Goal: Transaction & Acquisition: Purchase product/service

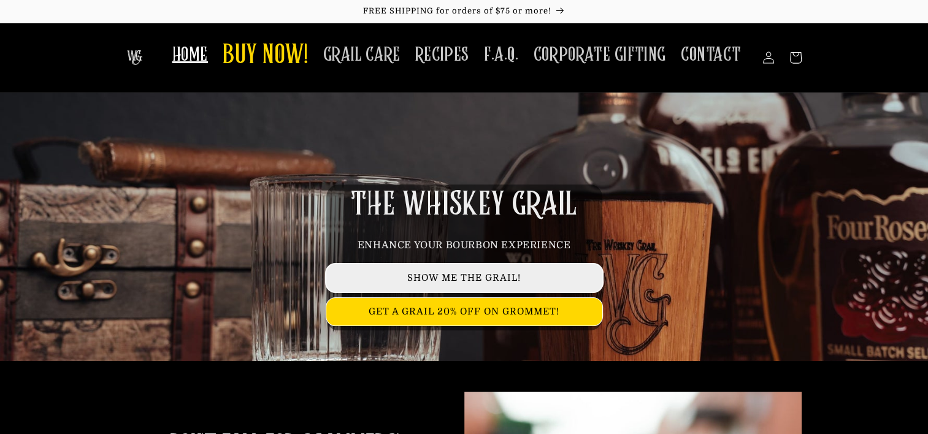
click at [486, 274] on link "SHOW ME THE GRAIL!" at bounding box center [464, 278] width 276 height 28
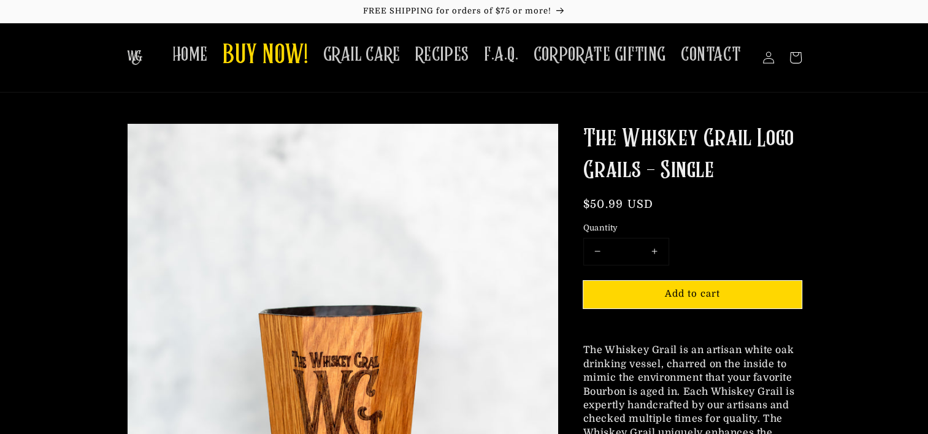
click at [854, 55] on sticky-header "HOME BUY NOW! GRAIL CARE RECIPES F.A.Q. CORPORATE GIFTING CONTACT Log in Facebo…" at bounding box center [464, 58] width 928 height 70
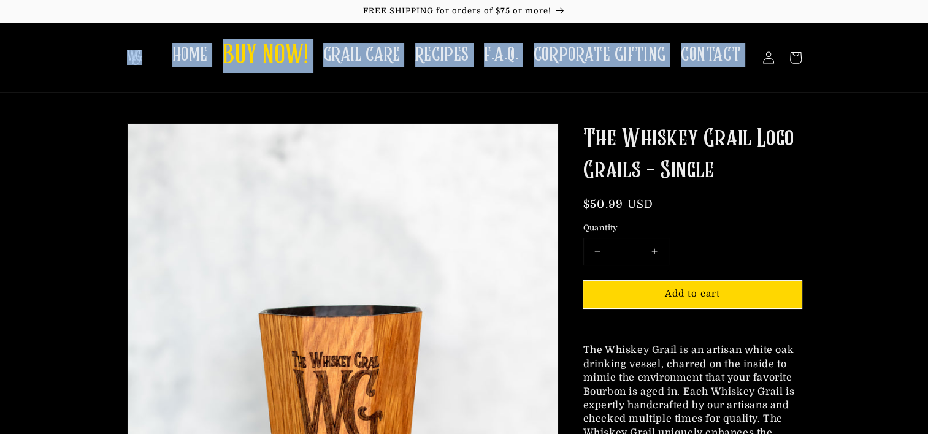
drag, startPoint x: 78, startPoint y: 44, endPoint x: 281, endPoint y: 96, distance: 209.6
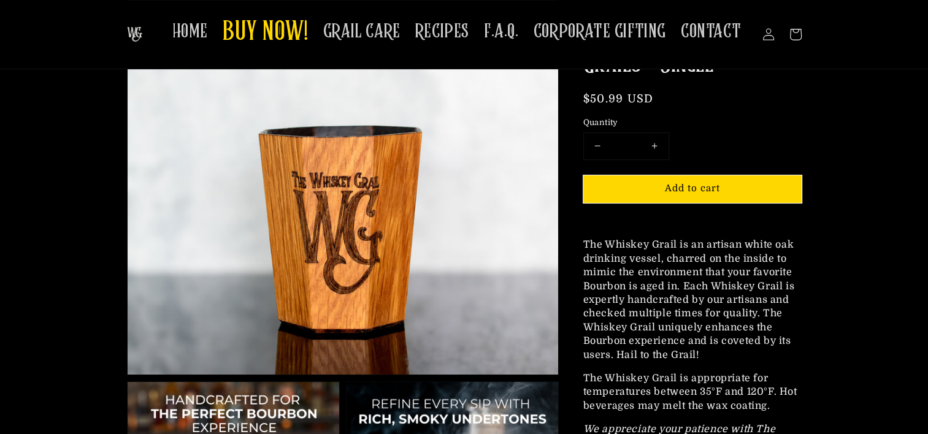
scroll to position [5, 0]
